Goal: Information Seeking & Learning: Understand process/instructions

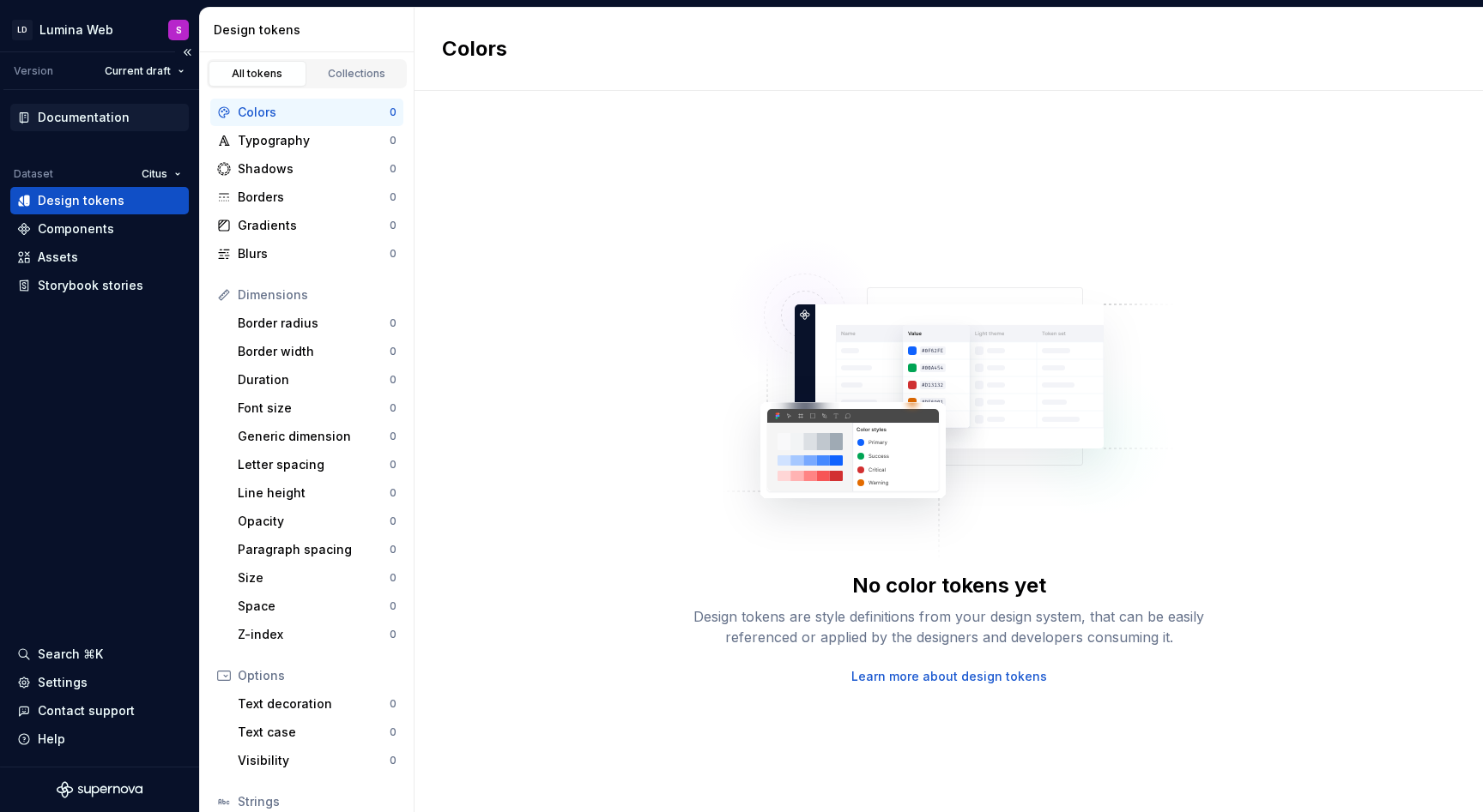
click at [71, 118] on div "Documentation" at bounding box center [83, 117] width 91 height 17
click at [126, 137] on div "Documentation Dataset Citus Design tokens Components Assets Storybook stories" at bounding box center [99, 201] width 178 height 195
click at [118, 126] on div "Documentation" at bounding box center [99, 117] width 178 height 28
